Goal: Task Accomplishment & Management: Manage account settings

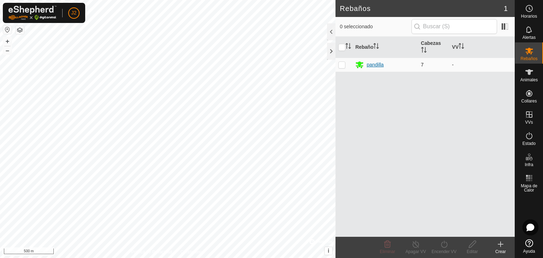
click at [372, 67] on div "pandilla" at bounding box center [374, 64] width 17 height 7
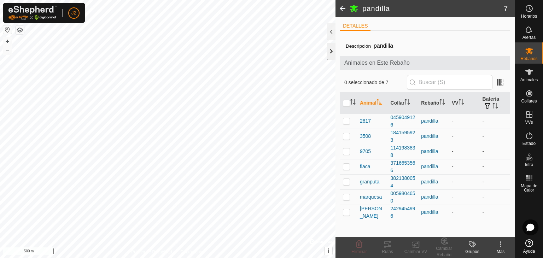
click at [329, 55] on div at bounding box center [331, 51] width 8 height 17
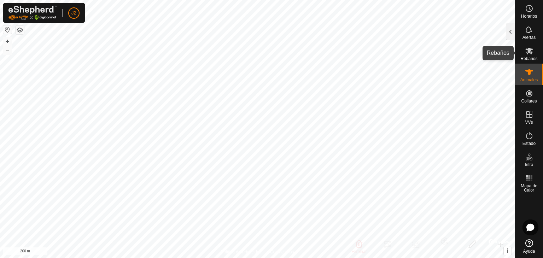
click at [526, 55] on icon at bounding box center [529, 51] width 8 height 8
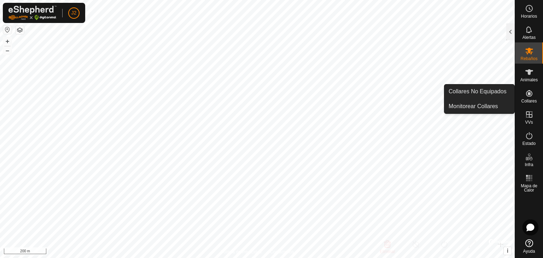
click at [528, 95] on icon at bounding box center [529, 93] width 8 height 8
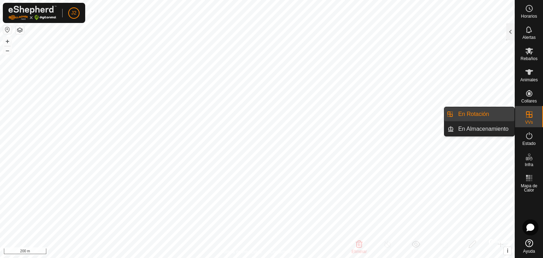
click at [495, 113] on link "En Rotación" at bounding box center [484, 114] width 60 height 14
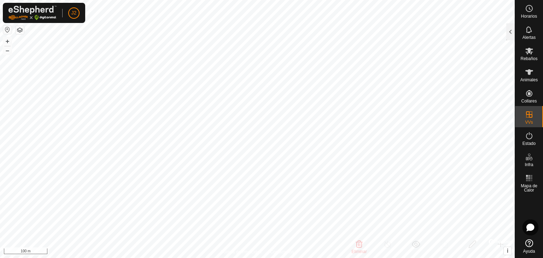
checkbox input "false"
checkbox input "true"
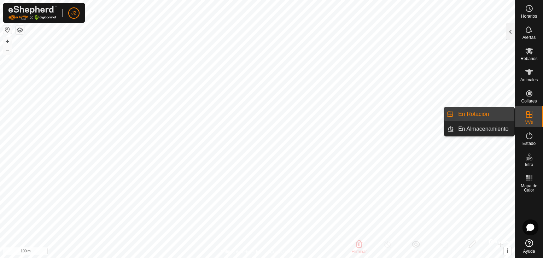
click at [490, 114] on link "En Rotación" at bounding box center [484, 114] width 60 height 14
click at [485, 126] on link "En Almacenamiento" at bounding box center [484, 129] width 60 height 14
click at [480, 116] on link "En Rotación" at bounding box center [484, 114] width 60 height 14
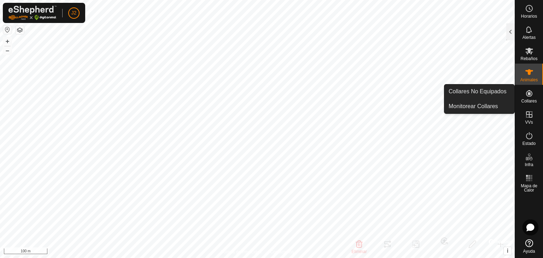
click at [527, 90] on icon at bounding box center [529, 93] width 8 height 8
click at [527, 96] on icon at bounding box center [529, 93] width 6 height 6
click at [526, 95] on icon at bounding box center [529, 93] width 6 height 6
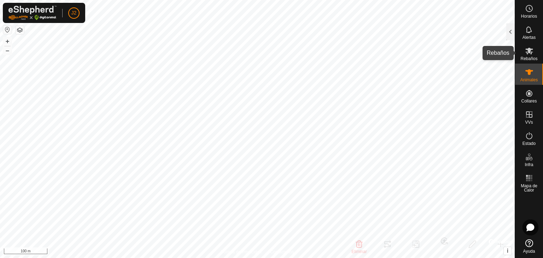
click at [528, 55] on es-mob-svg-icon at bounding box center [528, 50] width 13 height 11
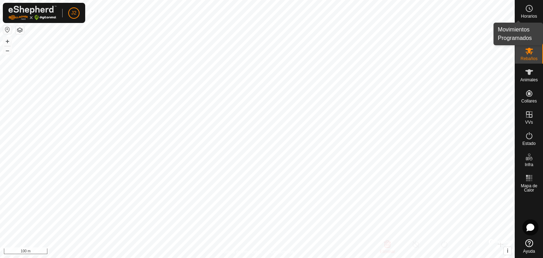
click at [531, 10] on circle at bounding box center [529, 8] width 6 height 6
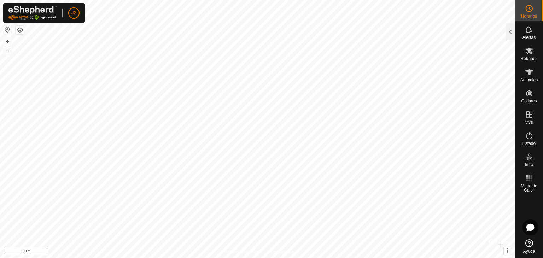
click at [530, 10] on icon at bounding box center [529, 8] width 1 height 2
click at [508, 34] on div at bounding box center [510, 31] width 8 height 17
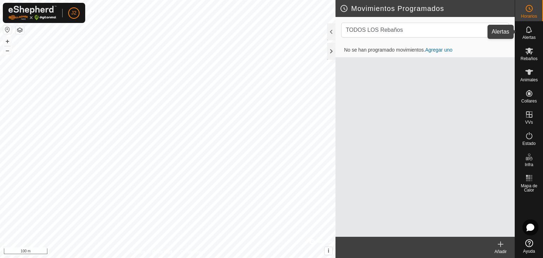
click at [523, 28] on es-notification-svg-icon at bounding box center [528, 29] width 13 height 11
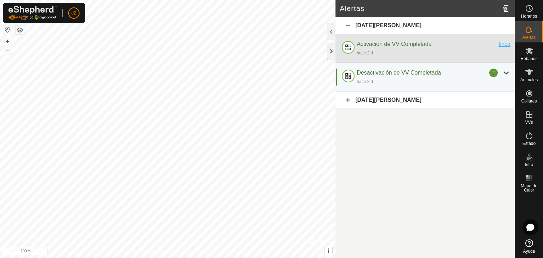
click at [501, 46] on div "finca" at bounding box center [504, 44] width 12 height 8
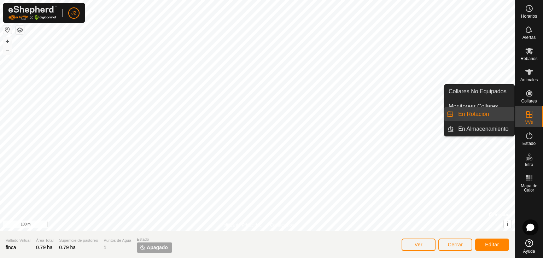
click at [496, 116] on link "En Rotación" at bounding box center [484, 114] width 60 height 14
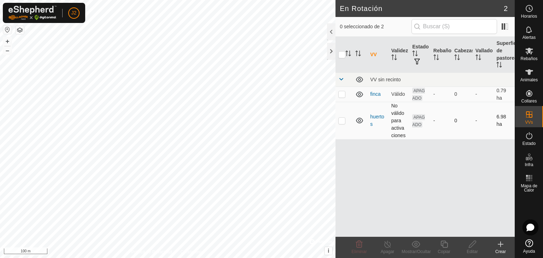
checkbox input "true"
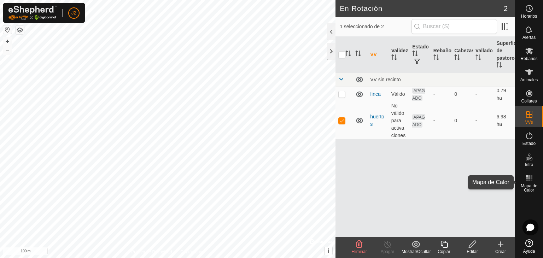
click at [526, 173] on es-heatmap-svg-icon at bounding box center [528, 177] width 13 height 11
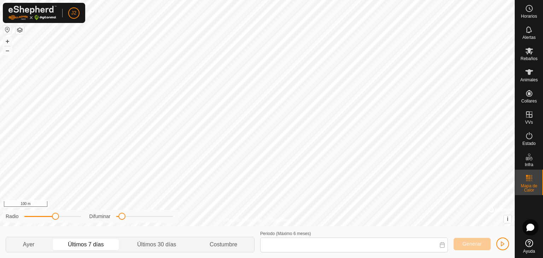
type input "[DATE] - [DATE]"
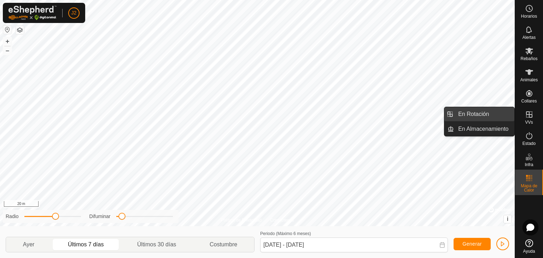
click at [502, 116] on link "En Rotación" at bounding box center [484, 114] width 60 height 14
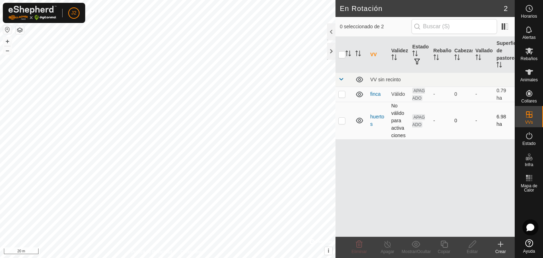
click at [377, 119] on link "huertos" at bounding box center [377, 120] width 14 height 13
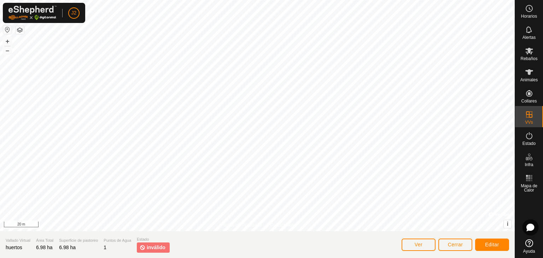
click at [377, 119] on div at bounding box center [257, 115] width 514 height 231
click at [463, 0] on html "J2 Horarios Alertas Rebaños Animales Collares VVs Estado Infra Mapa de Calor Ay…" at bounding box center [271, 129] width 543 height 258
click at [481, 243] on button "Editar" at bounding box center [492, 244] width 34 height 12
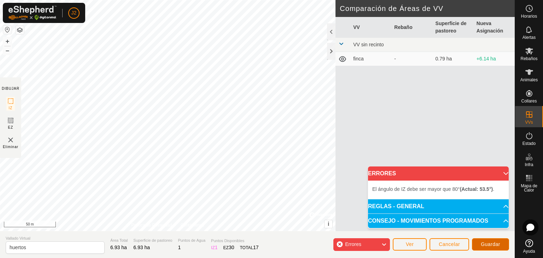
click at [488, 248] on button "Guardar" at bounding box center [490, 244] width 37 height 12
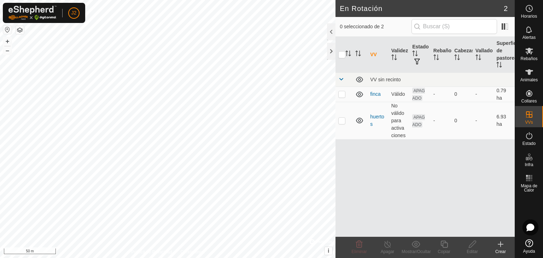
click at [356, 0] on html "J2 Horarios Alertas Rebaños Animales Collares VVs Estado Infra Mapa de Calor Ay…" at bounding box center [271, 129] width 543 height 258
click at [343, 95] on p-checkbox at bounding box center [341, 94] width 7 height 6
checkbox input "true"
click at [341, 120] on p-checkbox at bounding box center [341, 121] width 7 height 6
checkbox input "true"
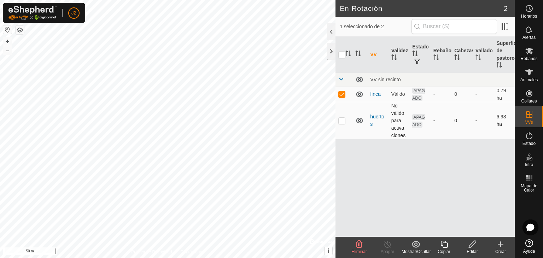
checkbox input "true"
click at [341, 93] on p-checkbox at bounding box center [341, 94] width 7 height 6
checkbox input "false"
click at [341, 95] on p-checkbox at bounding box center [341, 94] width 7 height 6
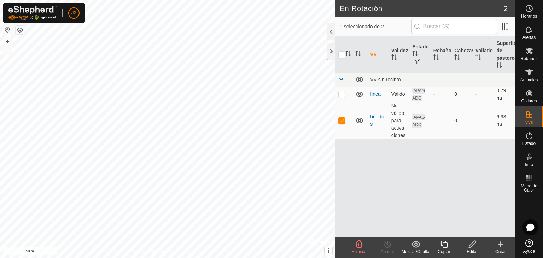
checkbox input "true"
click at [342, 123] on td at bounding box center [343, 120] width 17 height 37
checkbox input "false"
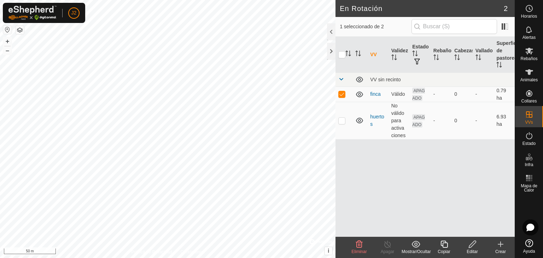
click at [39, 258] on html "J2 Horarios Alertas Rebaños Animales Collares VVs Estado Infra Mapa de Calor Ay…" at bounding box center [271, 129] width 543 height 258
click at [85, 258] on html "J2 Horarios Alertas Rebaños Animales Collares VVs Estado Infra Mapa de Calor Ay…" at bounding box center [271, 129] width 543 height 258
click at [343, 96] on td at bounding box center [343, 94] width 17 height 15
checkbox input "false"
click at [342, 119] on p-checkbox at bounding box center [341, 121] width 7 height 6
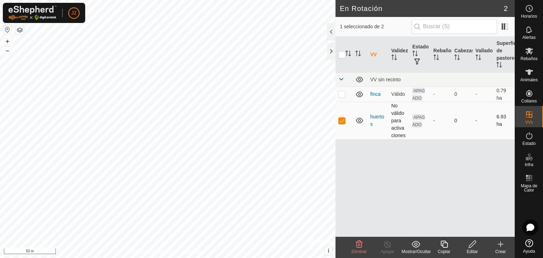
click at [342, 119] on p-checkbox at bounding box center [341, 121] width 7 height 6
checkbox input "false"
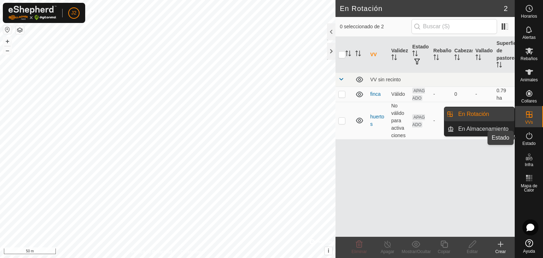
click at [537, 134] on div "Estado" at bounding box center [529, 137] width 28 height 21
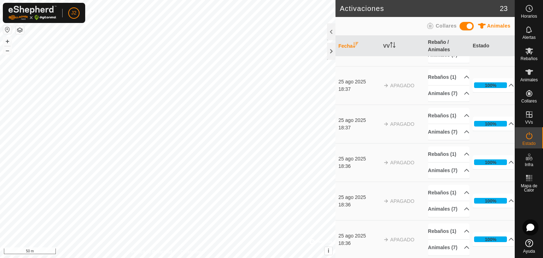
scroll to position [347, 0]
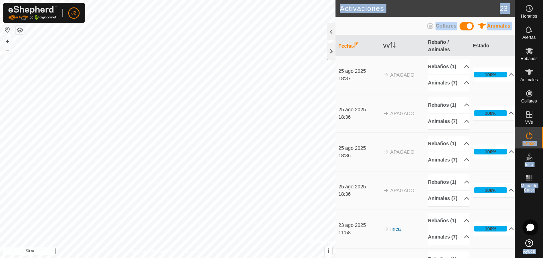
drag, startPoint x: 516, startPoint y: 128, endPoint x: 510, endPoint y: 189, distance: 61.1
click at [510, 189] on div "Horarios Alertas Rebaños Animales Collares VVs Estado Infra Mapa de Calor Ayuda…" at bounding box center [271, 129] width 543 height 258
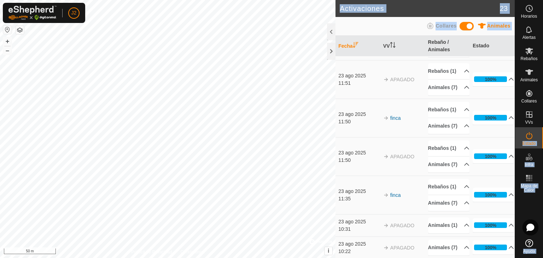
scroll to position [4, 0]
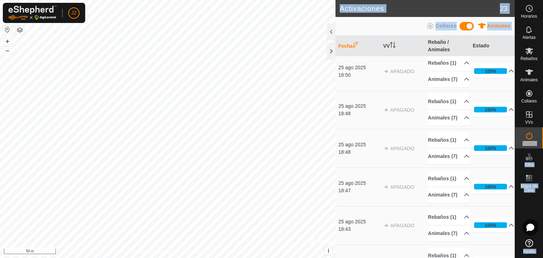
click at [376, 120] on td "[DATE] 18:48" at bounding box center [357, 109] width 45 height 39
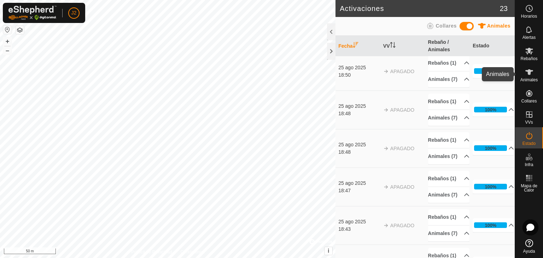
click at [527, 73] on icon at bounding box center [529, 72] width 8 height 8
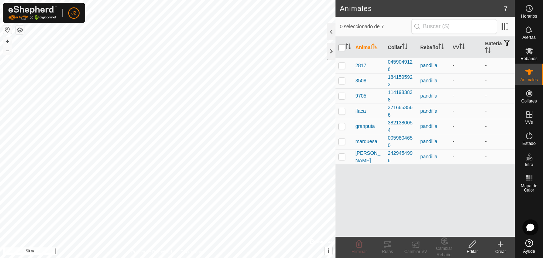
click at [341, 48] on input "checkbox" at bounding box center [341, 47] width 7 height 7
checkbox input "true"
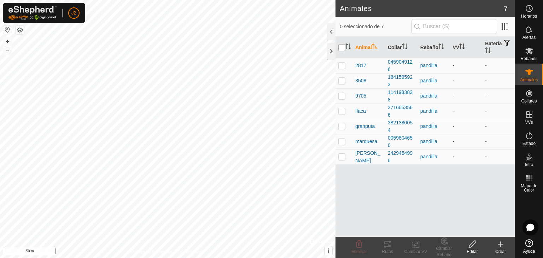
checkbox input "true"
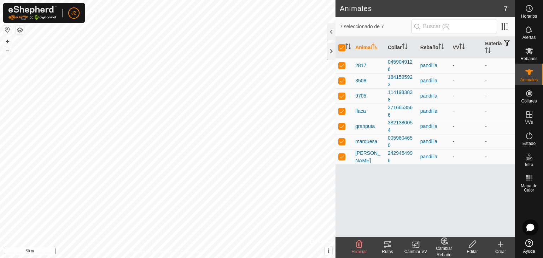
click at [413, 249] on div "Cambiar VV" at bounding box center [415, 251] width 28 height 6
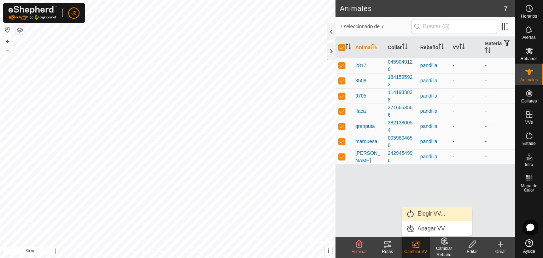
click at [420, 213] on link "Elegir VV..." at bounding box center [437, 214] width 70 height 14
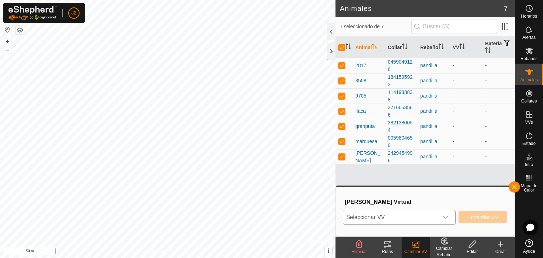
click at [446, 213] on div "dropdown trigger" at bounding box center [445, 217] width 14 height 14
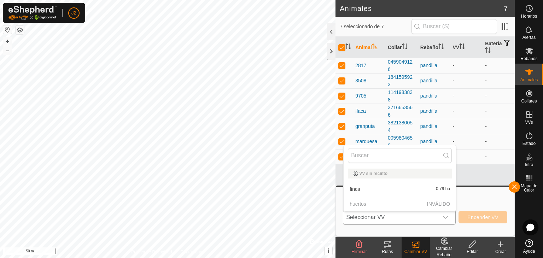
click at [390, 205] on p-selectitem "huertos INVÁLIDO" at bounding box center [399, 204] width 112 height 14
click at [514, 186] on button "button" at bounding box center [513, 186] width 11 height 11
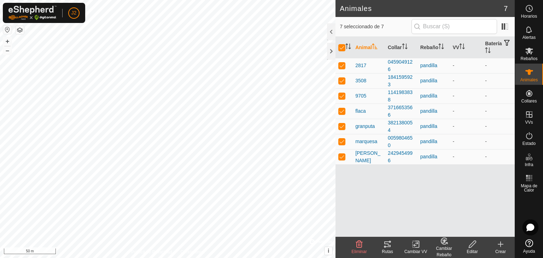
click at [443, 245] on div "Cambiar Rebaño" at bounding box center [444, 251] width 28 height 13
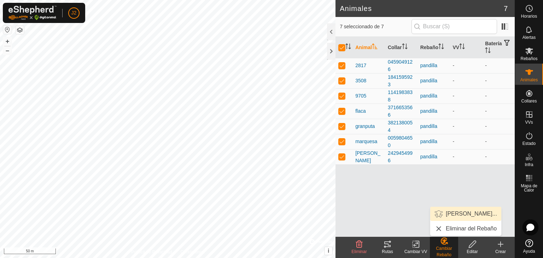
click at [450, 217] on link "[PERSON_NAME]..." at bounding box center [465, 214] width 71 height 14
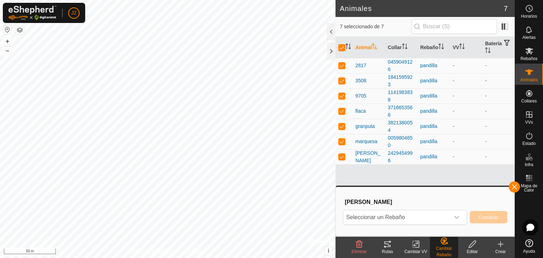
click at [450, 217] on div "dropdown trigger" at bounding box center [456, 217] width 14 height 14
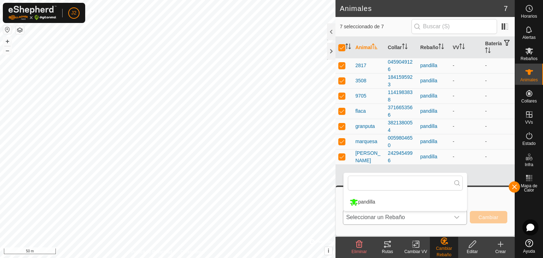
click at [421, 200] on li "pandilla" at bounding box center [404, 202] width 123 height 18
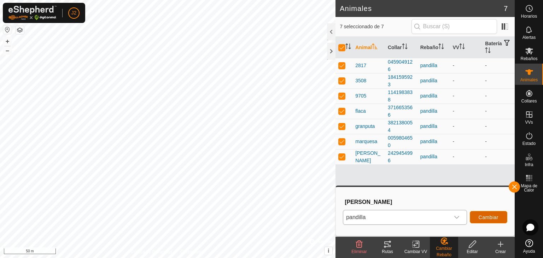
click at [479, 215] on span "Cambiar" at bounding box center [488, 217] width 20 height 6
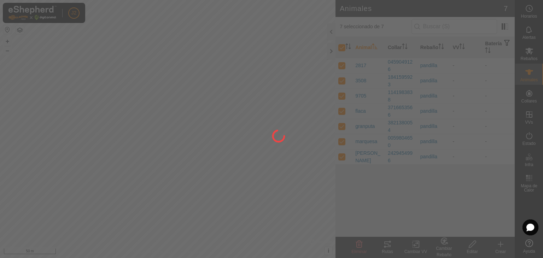
checkbox input "false"
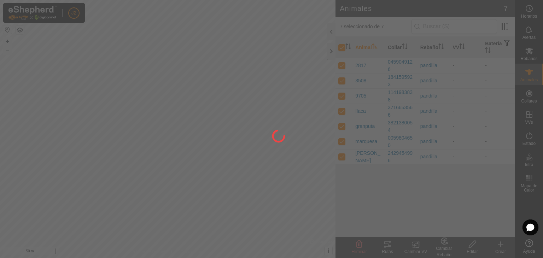
checkbox input "false"
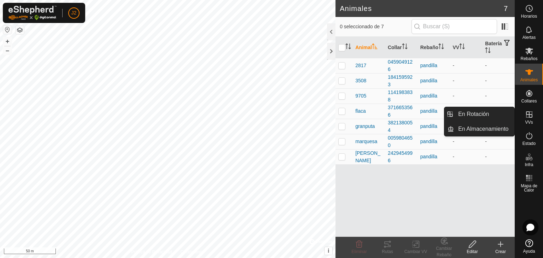
click at [533, 114] on es-virtualpaddocks-svg-icon at bounding box center [528, 114] width 13 height 11
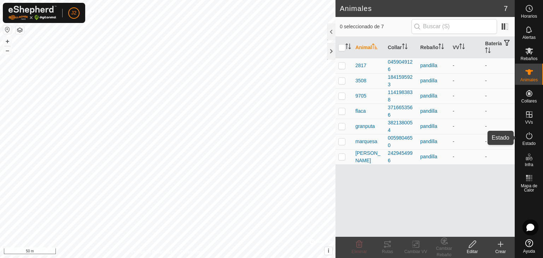
click at [526, 135] on icon at bounding box center [529, 135] width 6 height 7
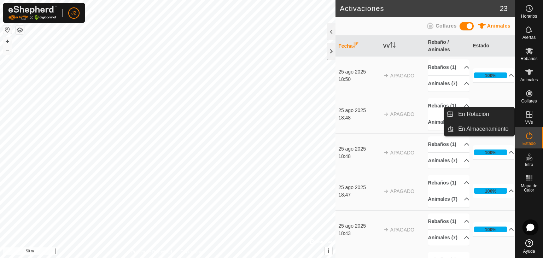
click at [527, 115] on icon at bounding box center [529, 114] width 8 height 8
click at [488, 112] on link "En Rotación" at bounding box center [484, 114] width 60 height 14
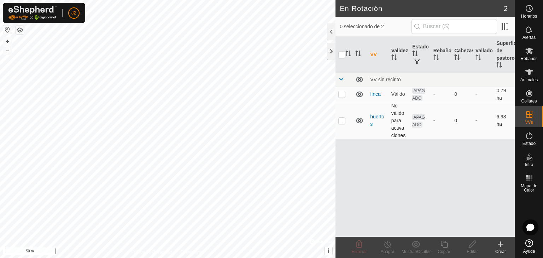
click at [343, 120] on p-checkbox at bounding box center [341, 121] width 7 height 6
checkbox input "true"
click at [475, 179] on div "VV Validez Estado Rebaño Cabezas Vallado Superficie de pastoreo VV sin recinto …" at bounding box center [424, 137] width 179 height 200
click at [418, 52] on th "Estado" at bounding box center [419, 55] width 21 height 36
click at [392, 54] on icon "Activar para ordenar" at bounding box center [392, 57] width 1 height 6
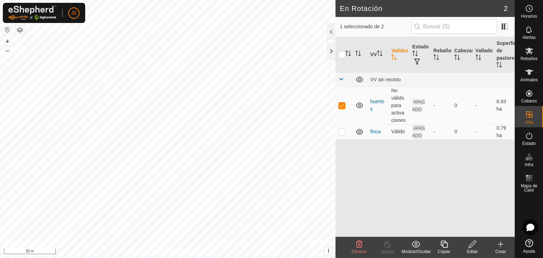
click at [392, 54] on icon "Activar para ordenar" at bounding box center [393, 57] width 5 height 6
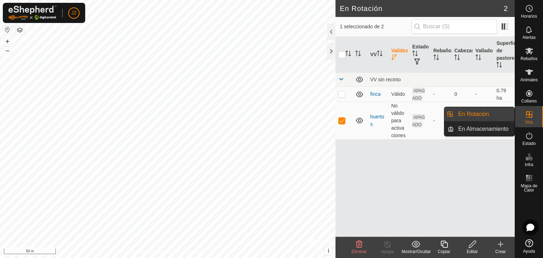
click at [530, 113] on icon at bounding box center [529, 114] width 8 height 8
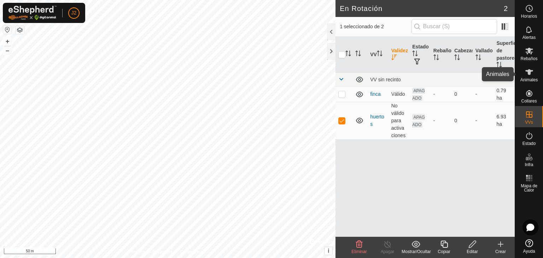
click at [527, 73] on icon at bounding box center [529, 72] width 8 height 8
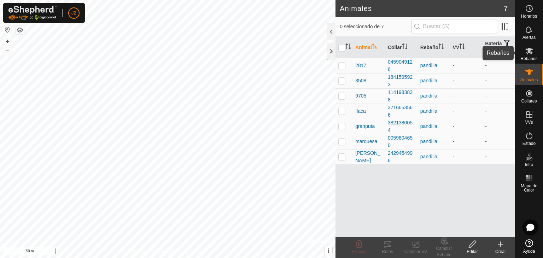
click at [524, 59] on span "Rebaños" at bounding box center [528, 59] width 17 height 4
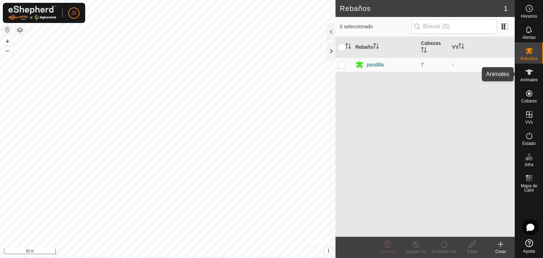
click at [523, 76] on es-animals-svg-icon at bounding box center [528, 71] width 13 height 11
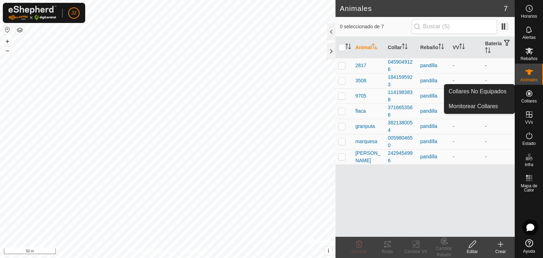
click at [527, 98] on es-neckbands-svg-icon at bounding box center [528, 93] width 13 height 11
click at [526, 95] on icon at bounding box center [529, 93] width 6 height 6
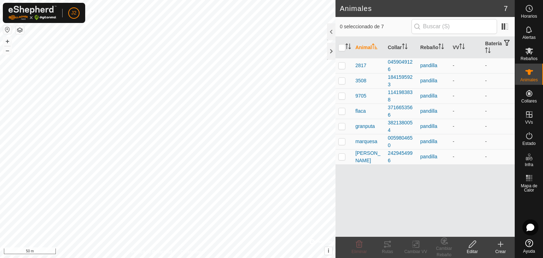
click at [425, 187] on div "Animal Collar Rebaño VV Batería 2817 0459049126 pandilla - - 3508 1841595923 pa…" at bounding box center [424, 137] width 179 height 200
click at [328, 54] on div at bounding box center [331, 51] width 8 height 17
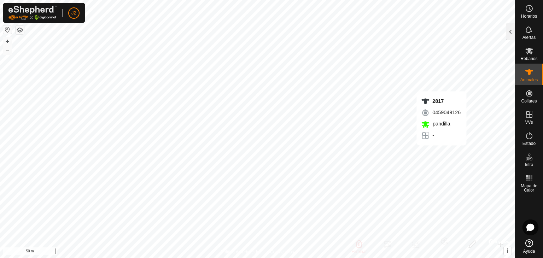
checkbox input "true"
click at [512, 34] on div at bounding box center [510, 31] width 8 height 17
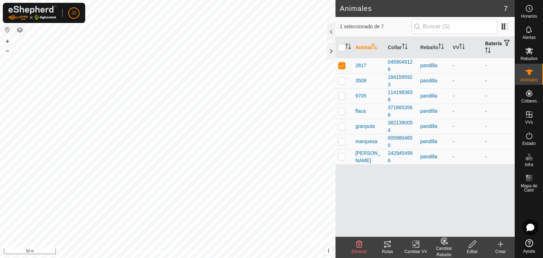
click at [504, 46] on span "button" at bounding box center [507, 43] width 6 height 6
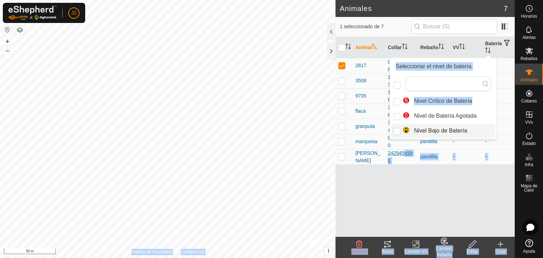
drag, startPoint x: 412, startPoint y: 107, endPoint x: 401, endPoint y: 154, distance: 47.7
click at [401, 154] on body "J2 Horarios Alertas Rebaños Animales Collares VVs Estado Infra Mapa de Calor Ay…" at bounding box center [271, 129] width 543 height 258
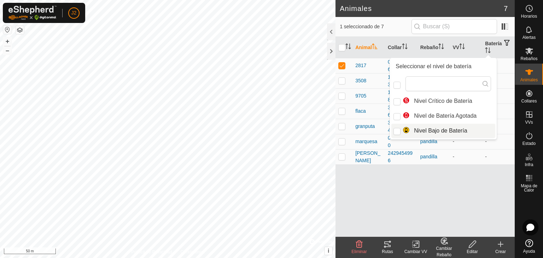
click at [414, 128] on li "Nivel Bajo de Batería" at bounding box center [443, 131] width 104 height 14
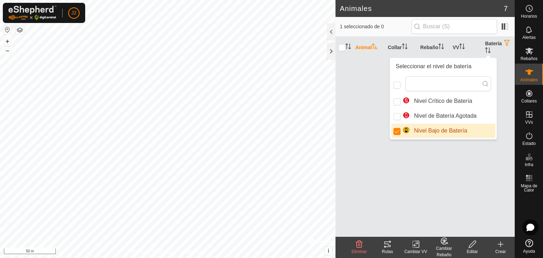
click at [414, 128] on li "Nivel Bajo de Batería" at bounding box center [443, 131] width 104 height 14
checkbox input "false"
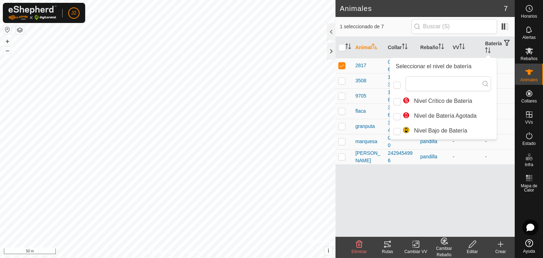
click at [343, 65] on p-checkbox at bounding box center [341, 66] width 7 height 6
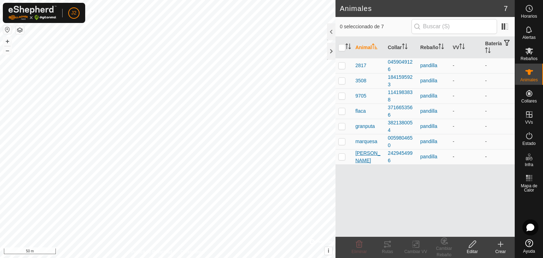
checkbox input "true"
